Goal: Find specific page/section: Find specific page/section

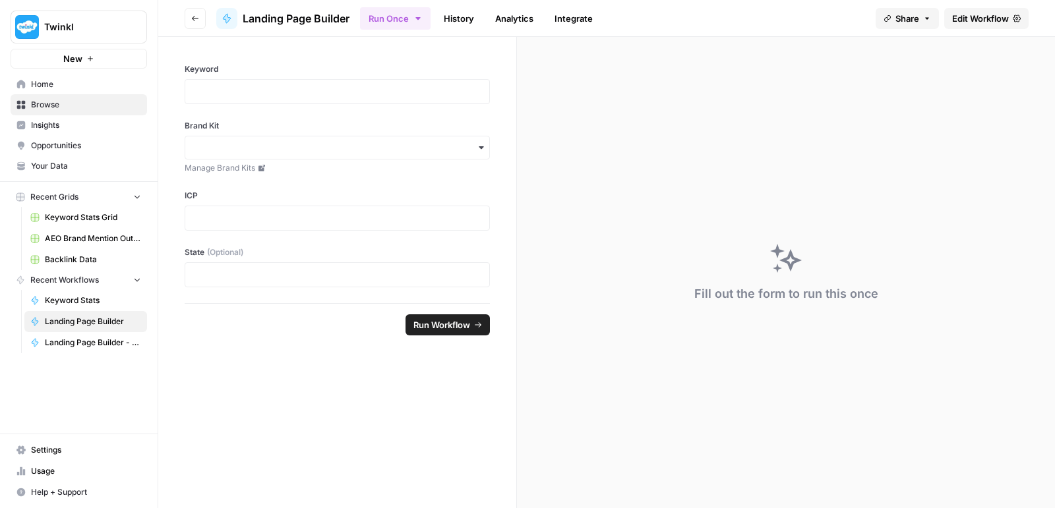
click at [53, 168] on span "Your Data" at bounding box center [86, 166] width 110 height 12
